Goal: Information Seeking & Learning: Learn about a topic

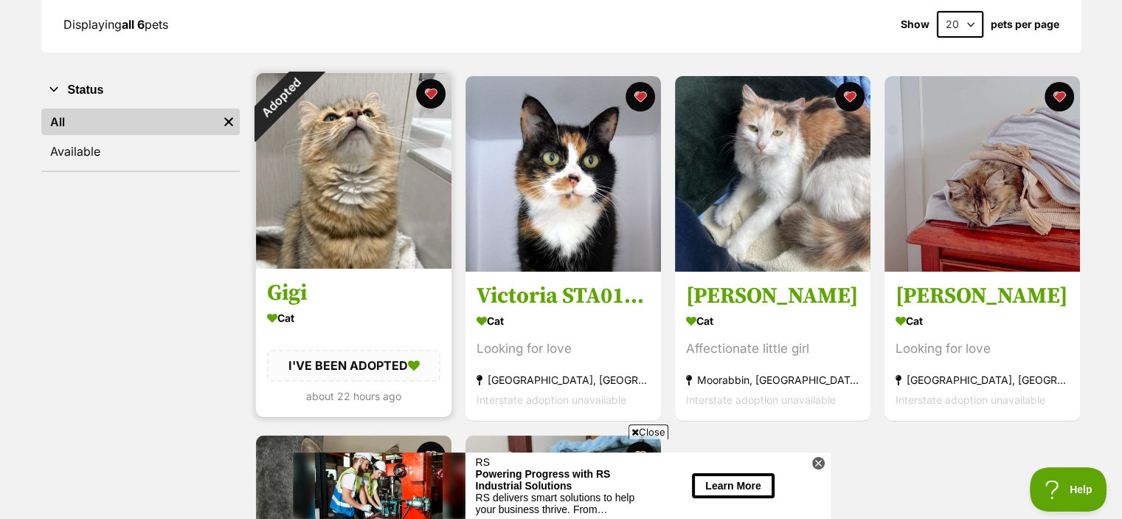
click at [370, 138] on img at bounding box center [354, 171] width 196 height 196
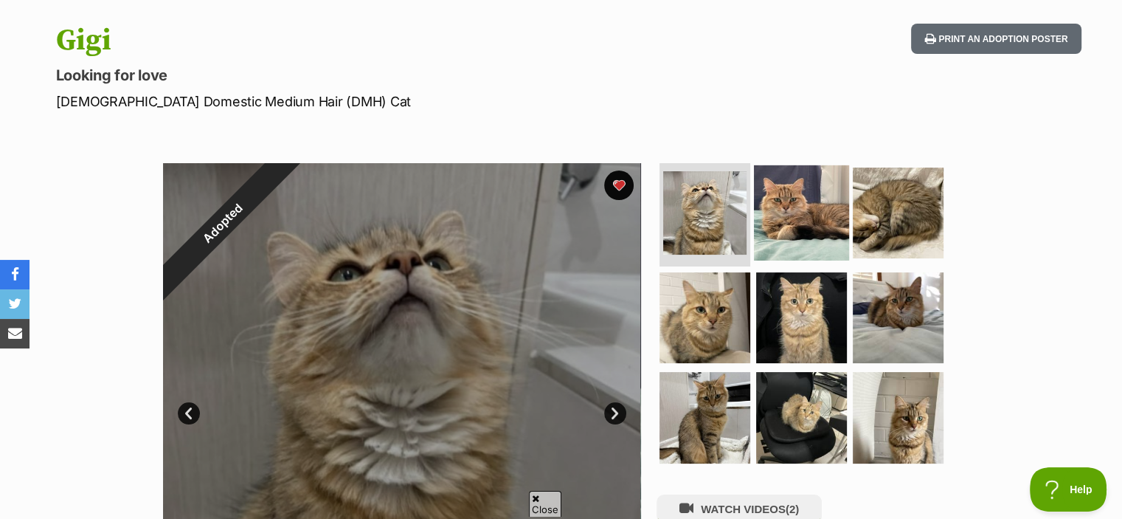
scroll to position [145, 0]
click at [821, 227] on img at bounding box center [801, 212] width 95 height 95
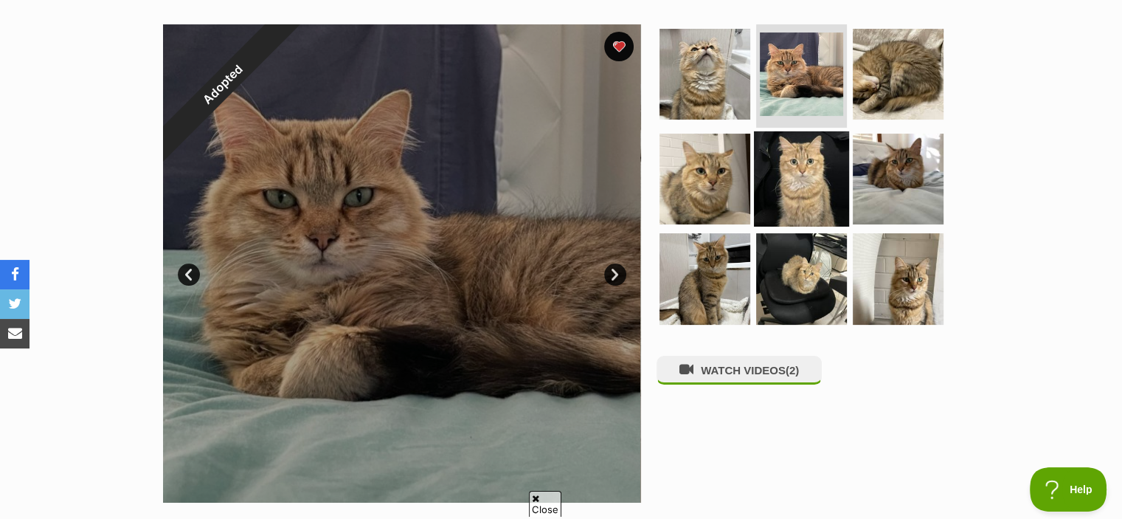
scroll to position [0, 0]
click at [811, 162] on img at bounding box center [801, 178] width 95 height 95
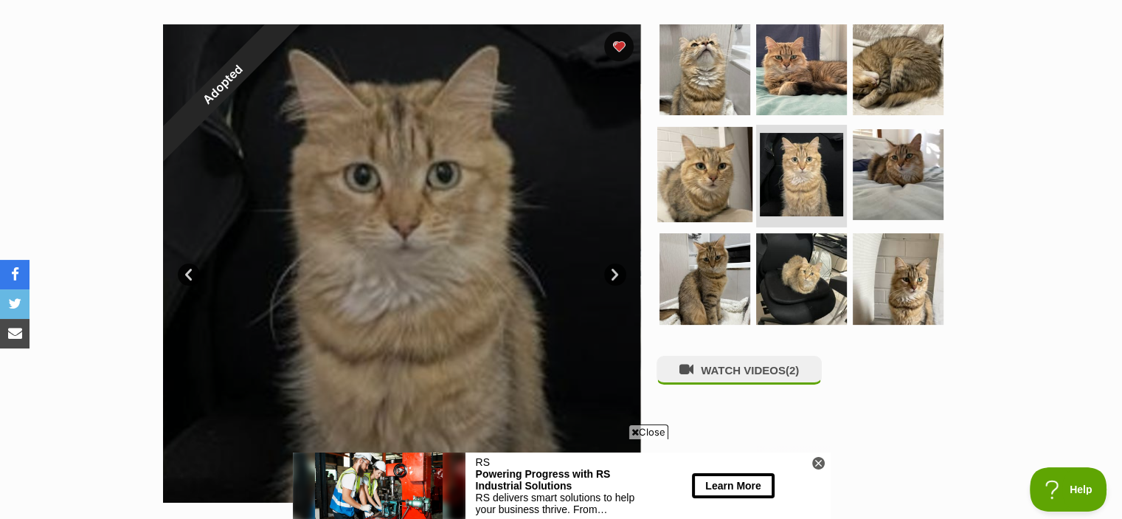
click at [714, 162] on img at bounding box center [704, 173] width 95 height 95
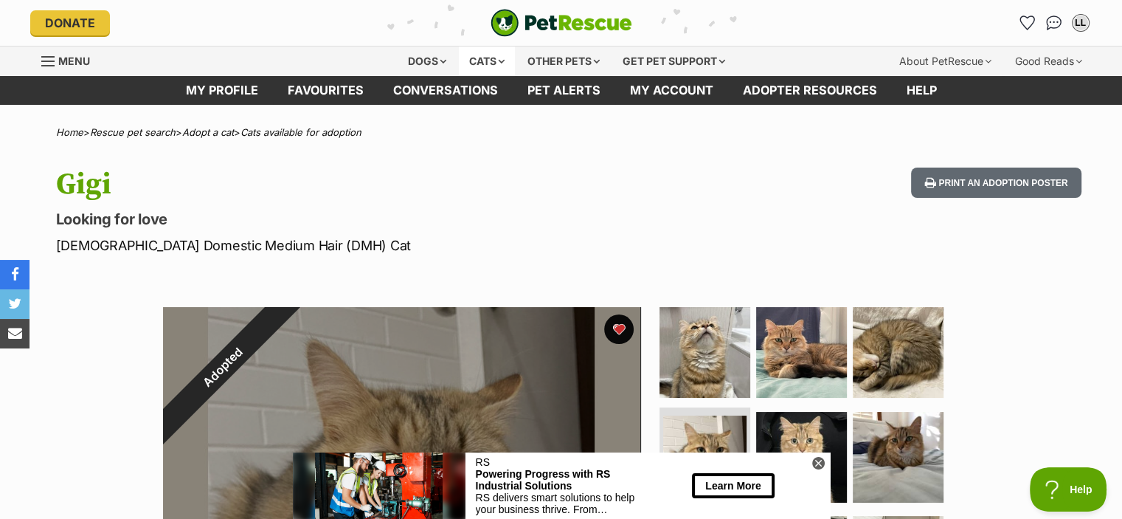
click at [483, 72] on div "Cats" at bounding box center [487, 61] width 56 height 30
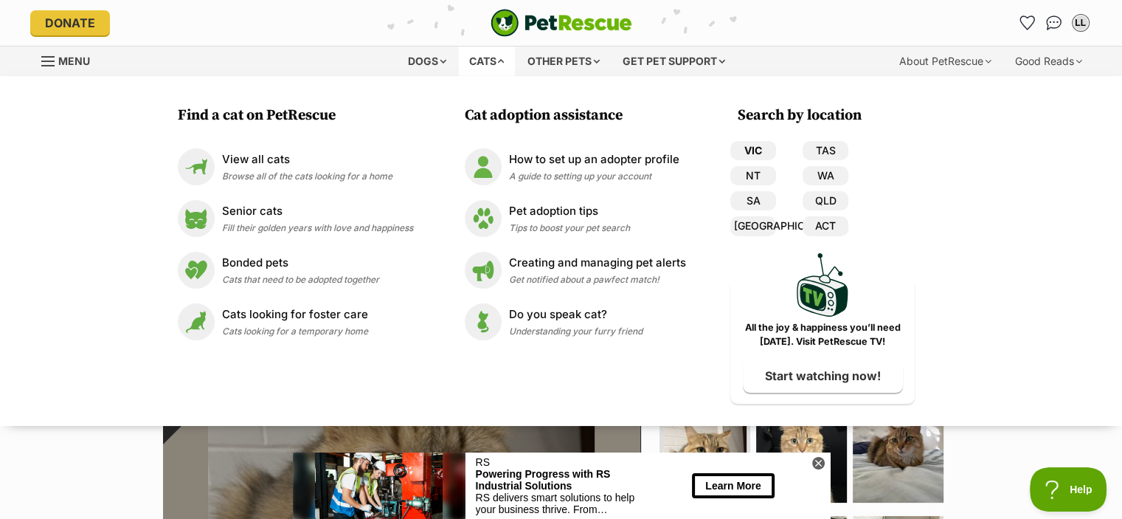
click at [759, 150] on link "VIC" at bounding box center [753, 150] width 46 height 19
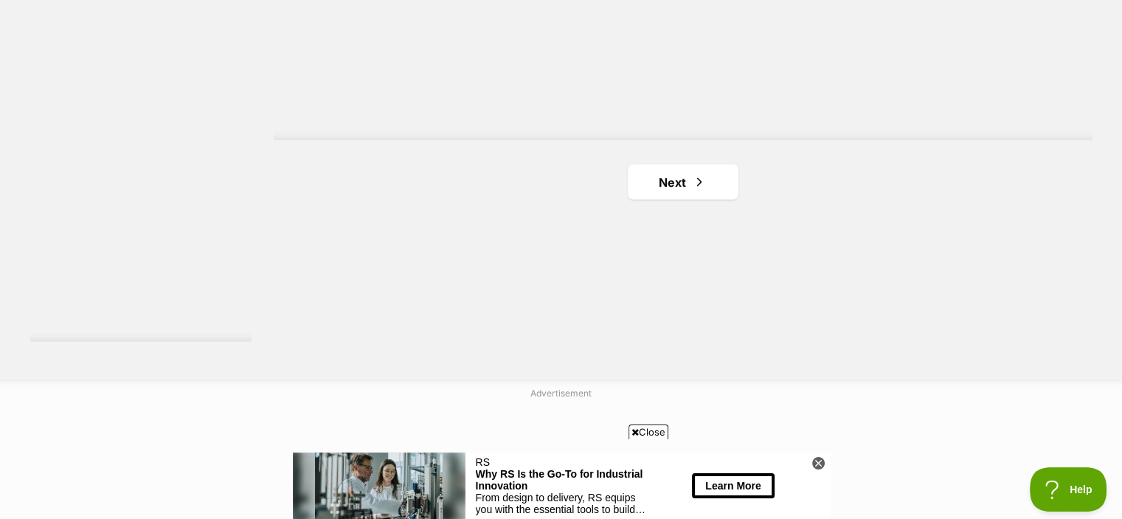
scroll to position [2779, 0]
click at [658, 184] on link "Next" at bounding box center [683, 179] width 111 height 35
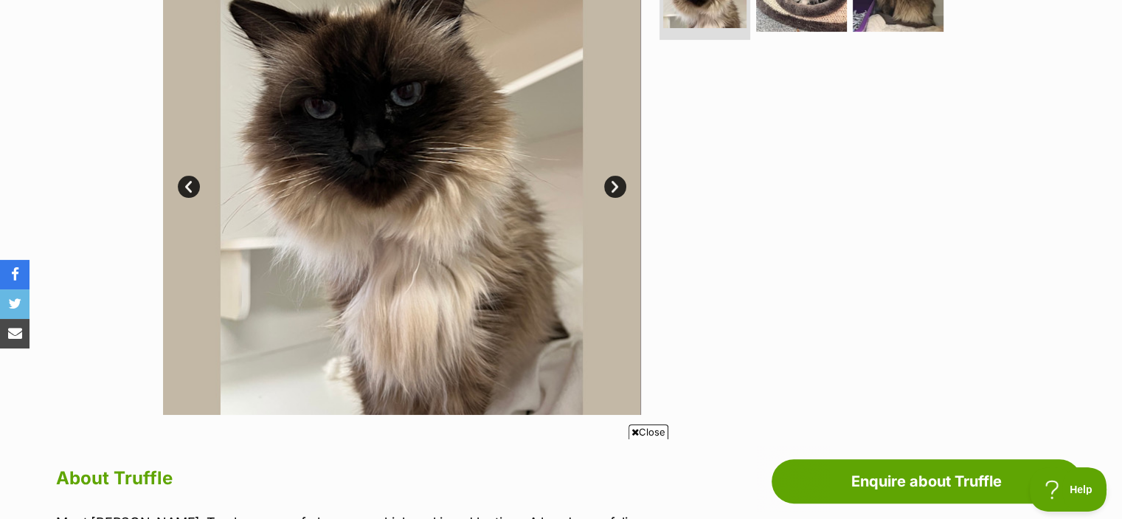
scroll to position [316, 0]
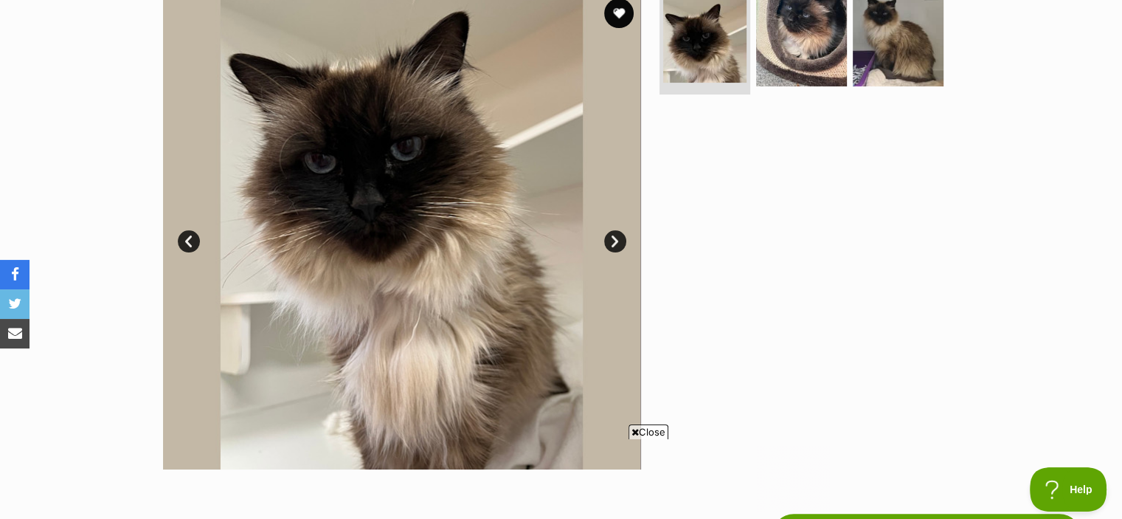
click at [611, 243] on link "Next" at bounding box center [615, 241] width 22 height 22
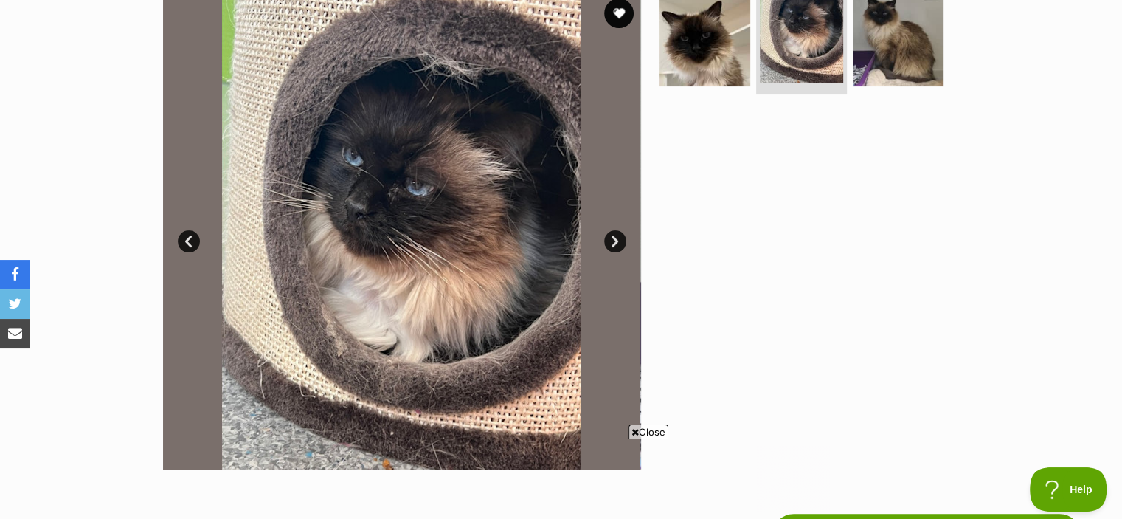
scroll to position [0, 0]
click at [611, 243] on link "Next" at bounding box center [615, 241] width 22 height 22
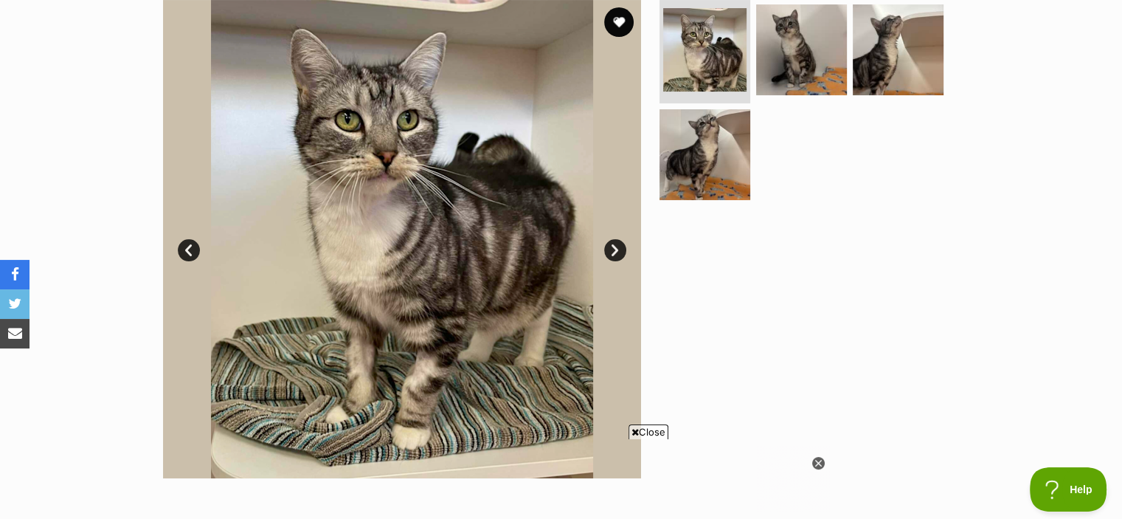
scroll to position [307, 0]
click at [619, 248] on link "Next" at bounding box center [615, 250] width 22 height 22
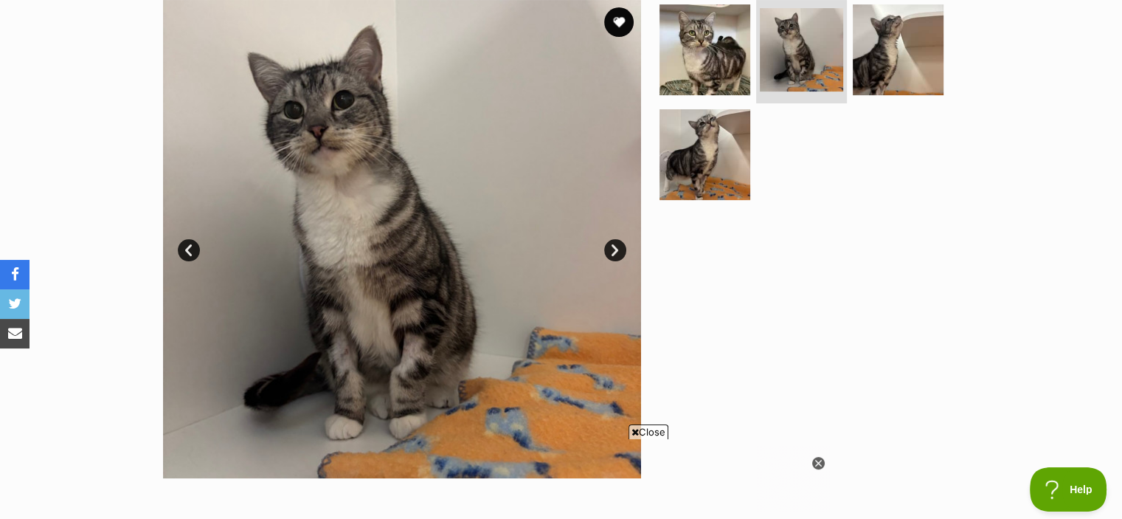
click at [619, 248] on link "Next" at bounding box center [615, 250] width 22 height 22
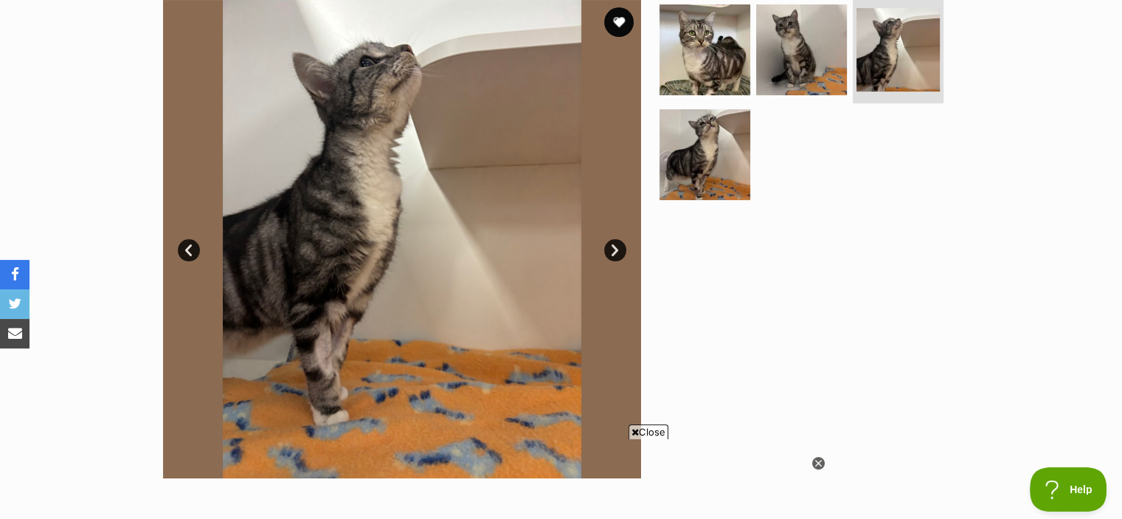
click at [619, 248] on link "Next" at bounding box center [615, 250] width 22 height 22
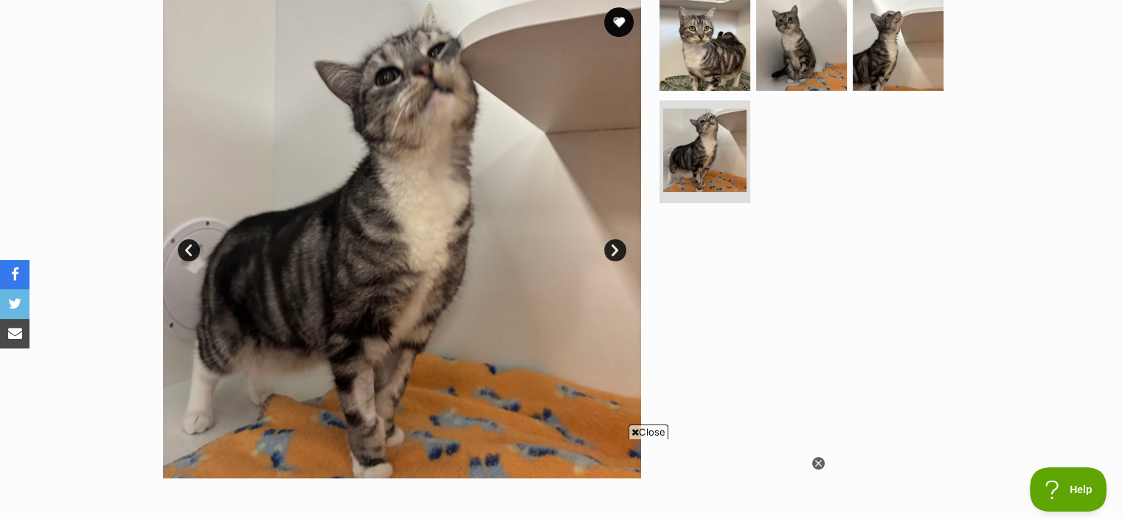
scroll to position [0, 0]
click at [711, 44] on img at bounding box center [704, 45] width 95 height 95
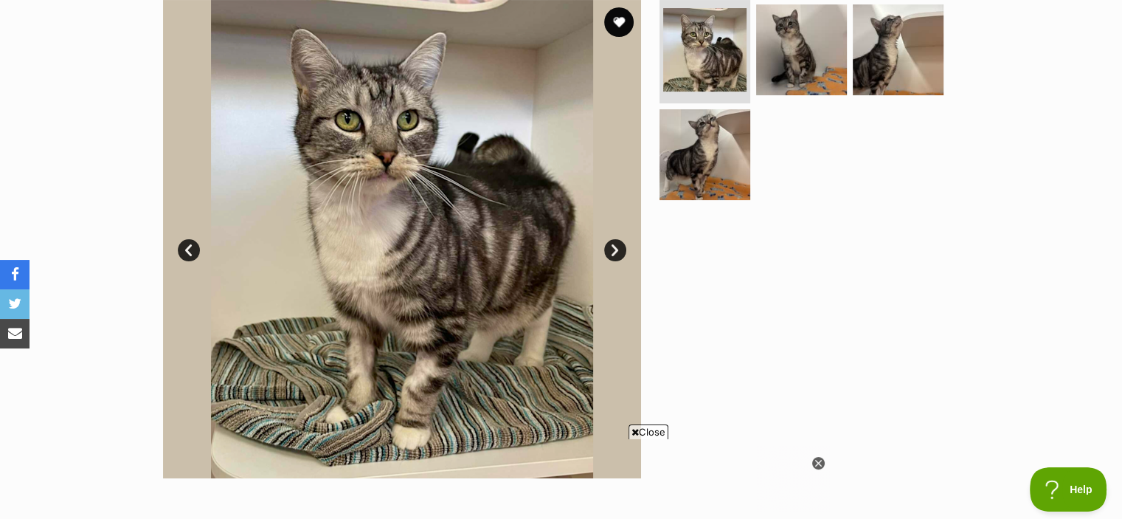
scroll to position [435, 0]
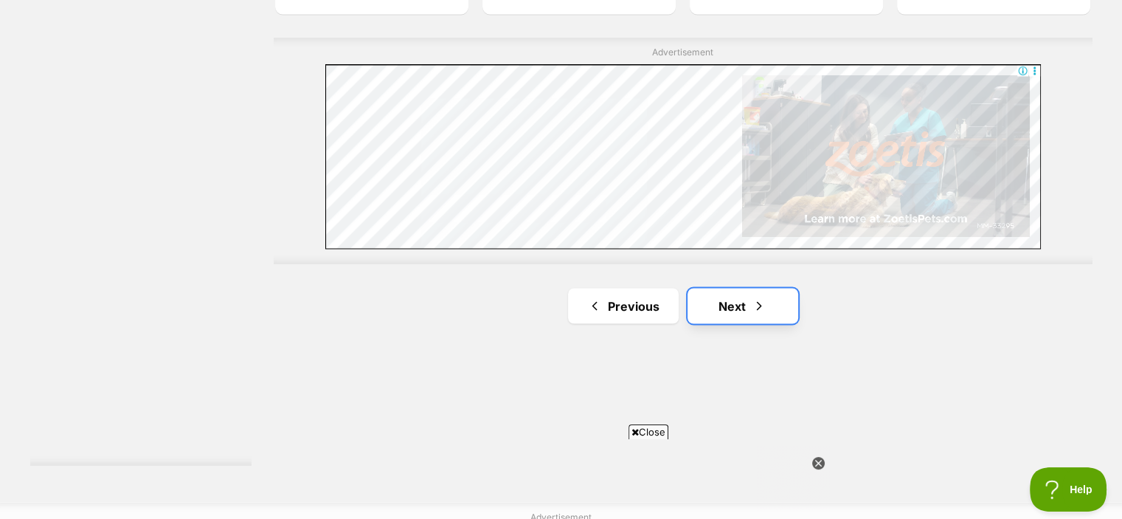
click at [736, 306] on link "Next" at bounding box center [743, 305] width 111 height 35
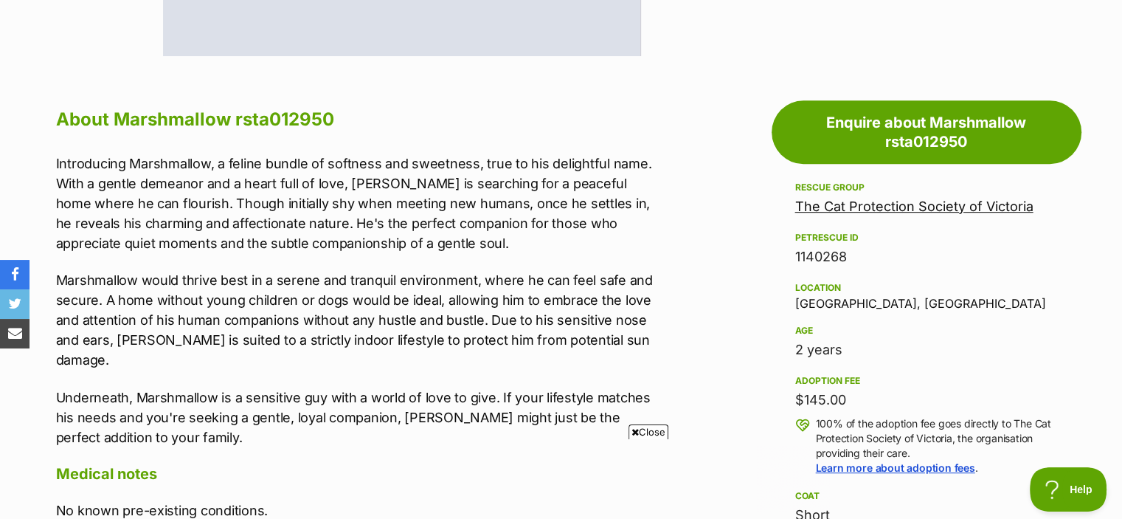
scroll to position [729, 0]
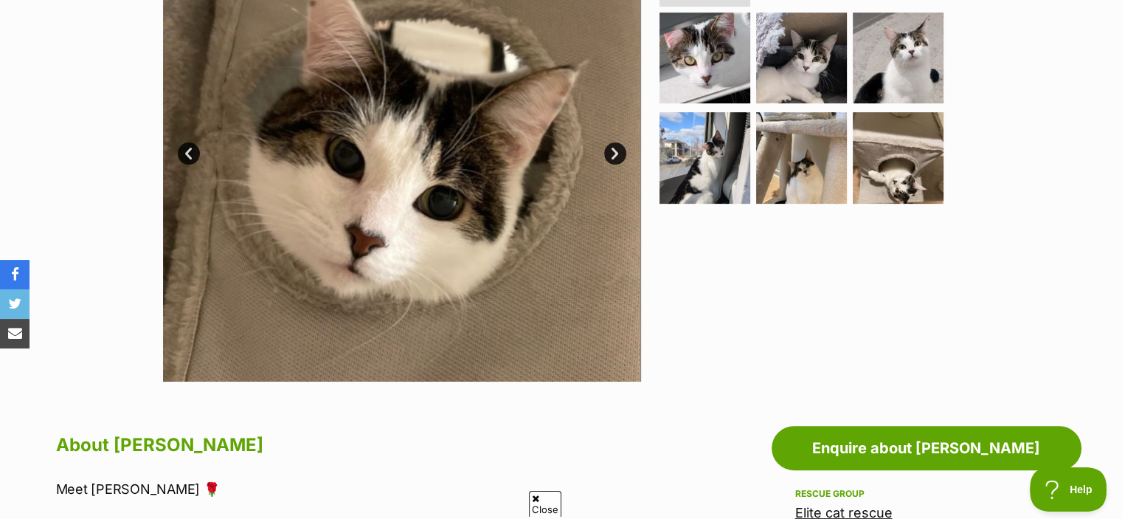
click at [617, 156] on link "Next" at bounding box center [615, 153] width 22 height 22
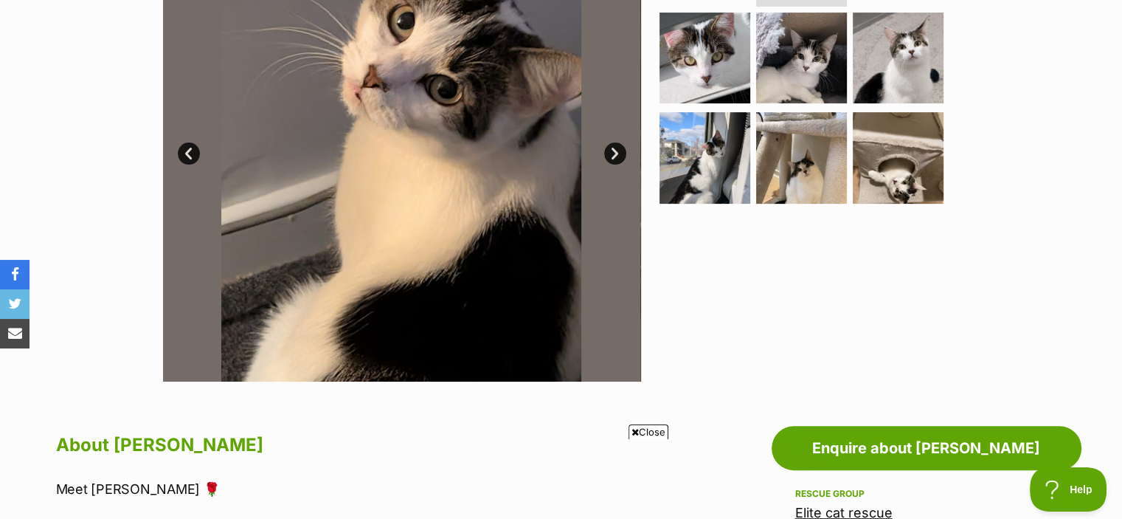
click at [617, 156] on link "Next" at bounding box center [615, 153] width 22 height 22
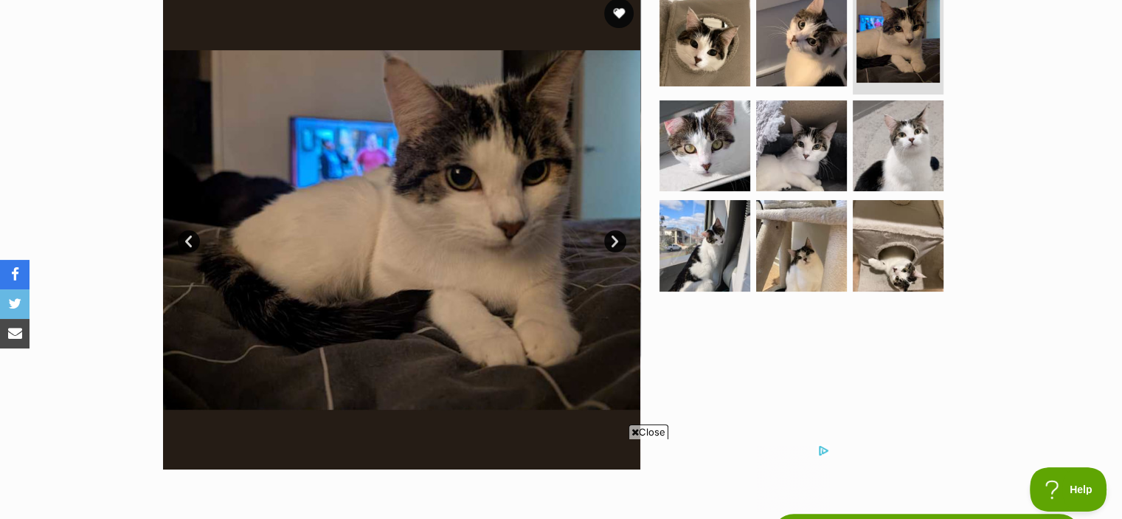
click at [614, 247] on link "Next" at bounding box center [615, 241] width 22 height 22
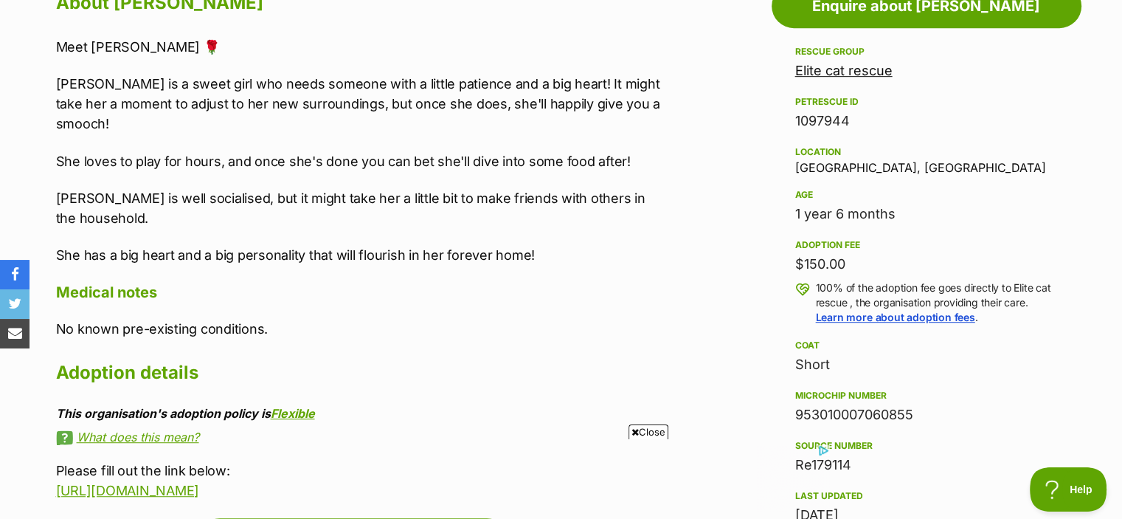
scroll to position [849, 0]
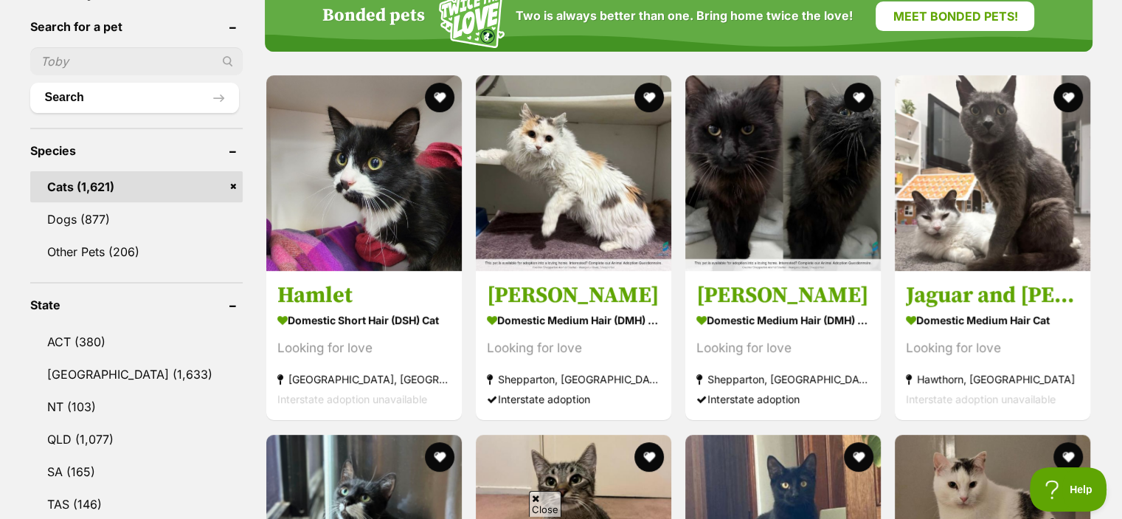
scroll to position [507, 0]
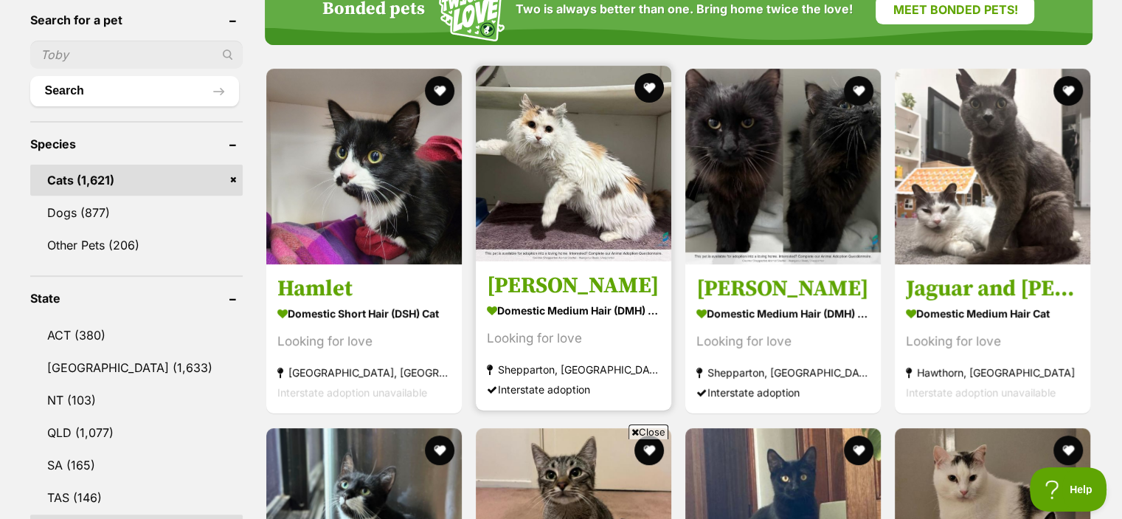
click at [561, 170] on img at bounding box center [574, 164] width 196 height 196
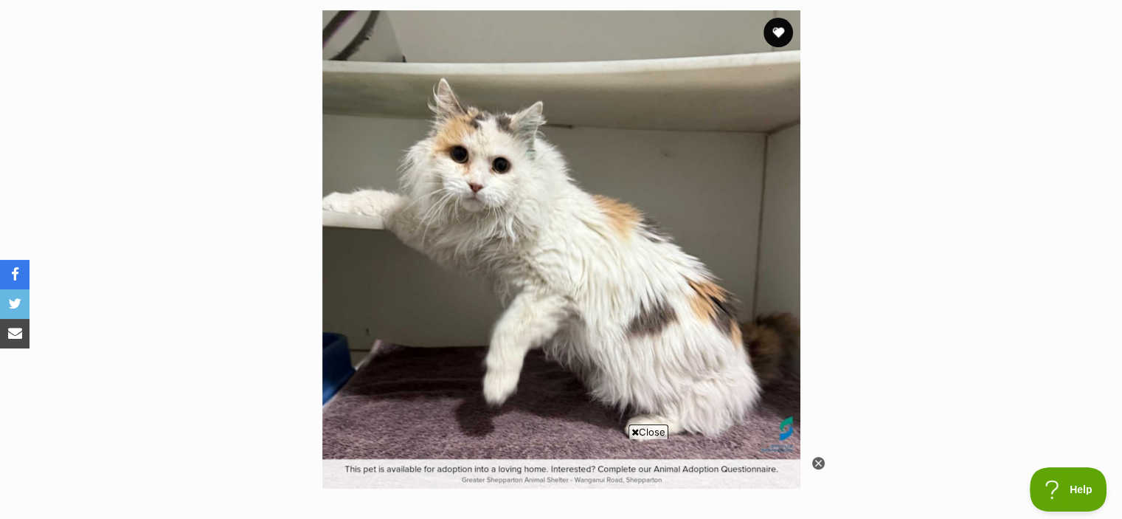
scroll to position [292, 0]
